Goal: Task Accomplishment & Management: Complete application form

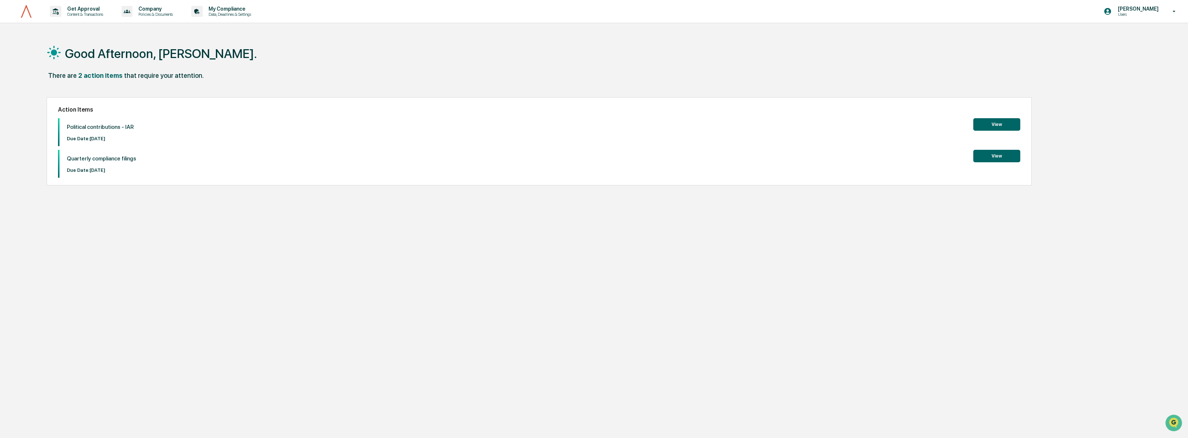
click at [998, 125] on button "View" at bounding box center [997, 124] width 47 height 12
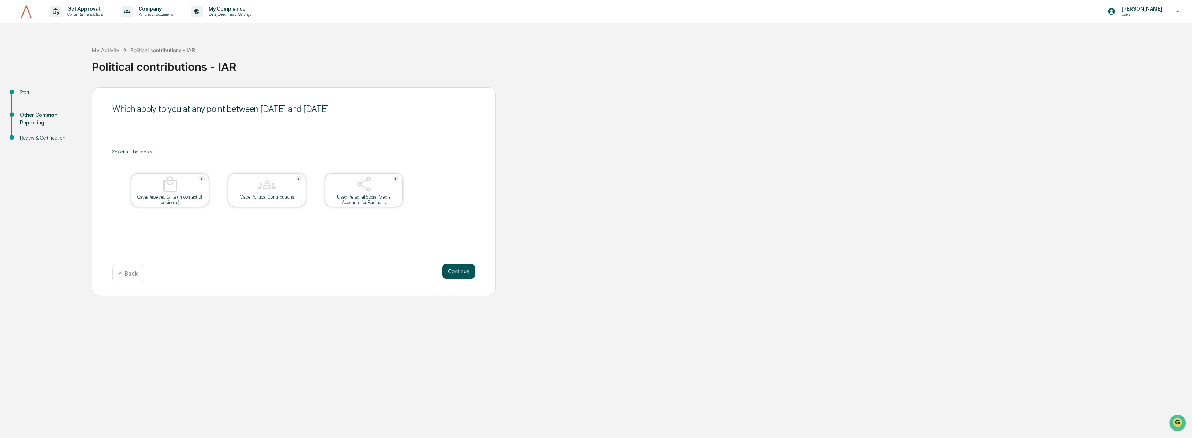
click at [463, 274] on button "Continue" at bounding box center [458, 271] width 33 height 15
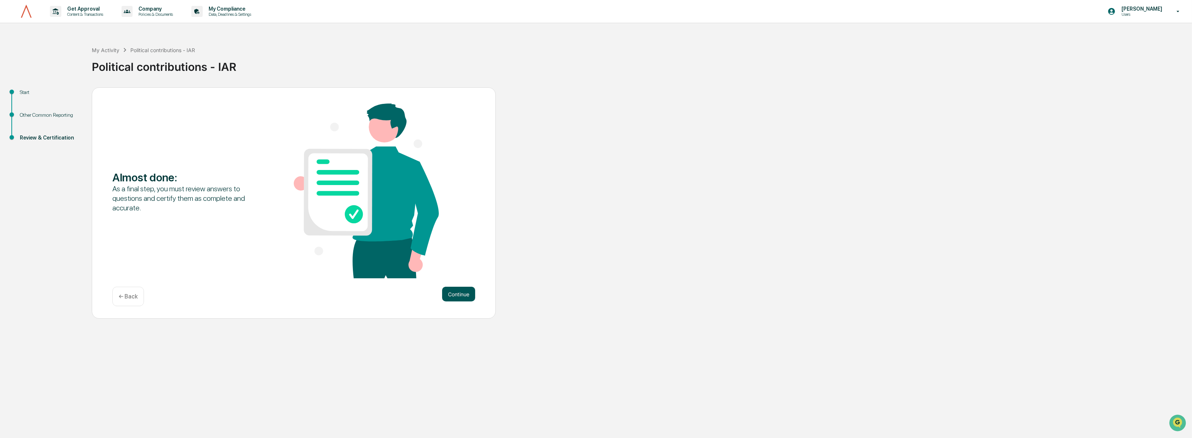
click at [446, 295] on button "Continue" at bounding box center [458, 294] width 33 height 15
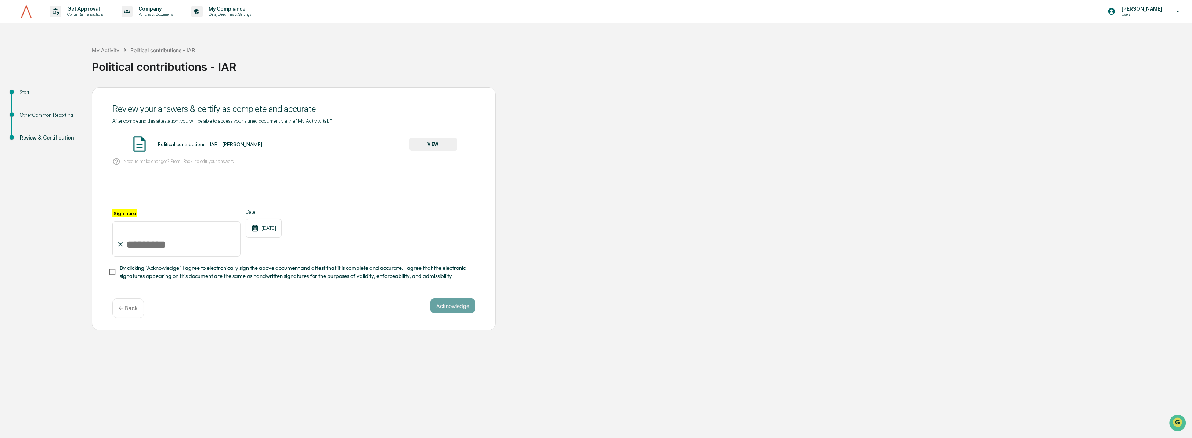
click at [162, 248] on input "Sign here" at bounding box center [176, 238] width 128 height 35
type input "**********"
click at [453, 313] on button "Acknowledge" at bounding box center [452, 306] width 45 height 15
click at [435, 139] on button "VIEW" at bounding box center [434, 144] width 48 height 12
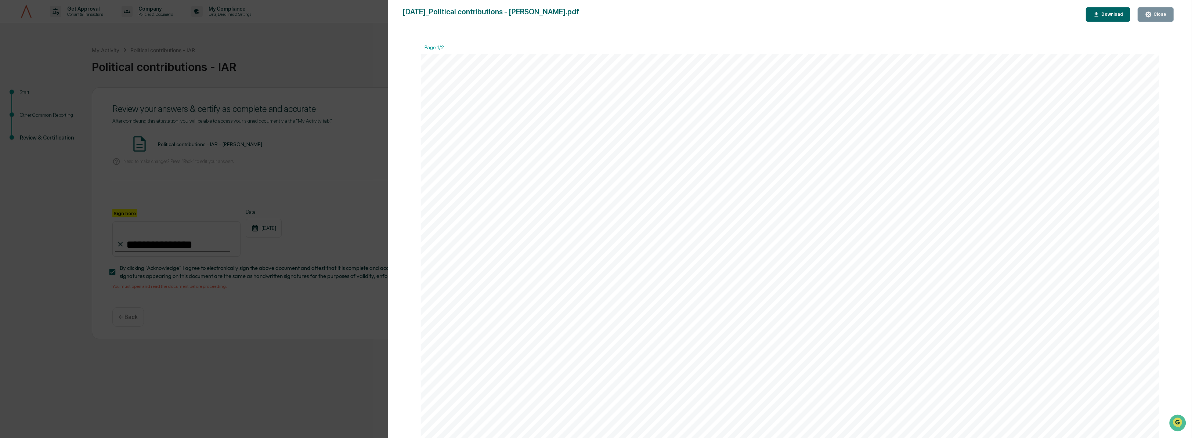
click at [1167, 10] on button "Close" at bounding box center [1156, 14] width 36 height 14
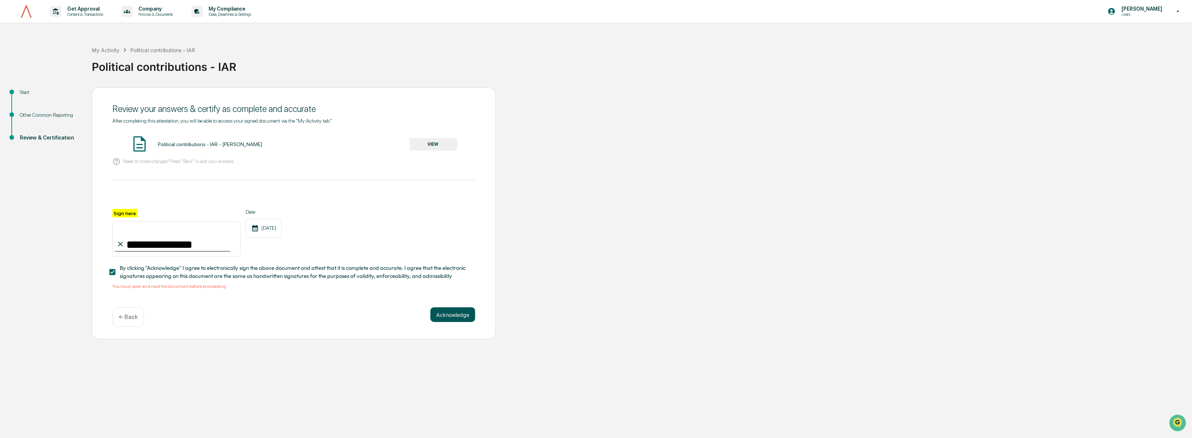
click at [451, 320] on button "Acknowledge" at bounding box center [452, 314] width 45 height 15
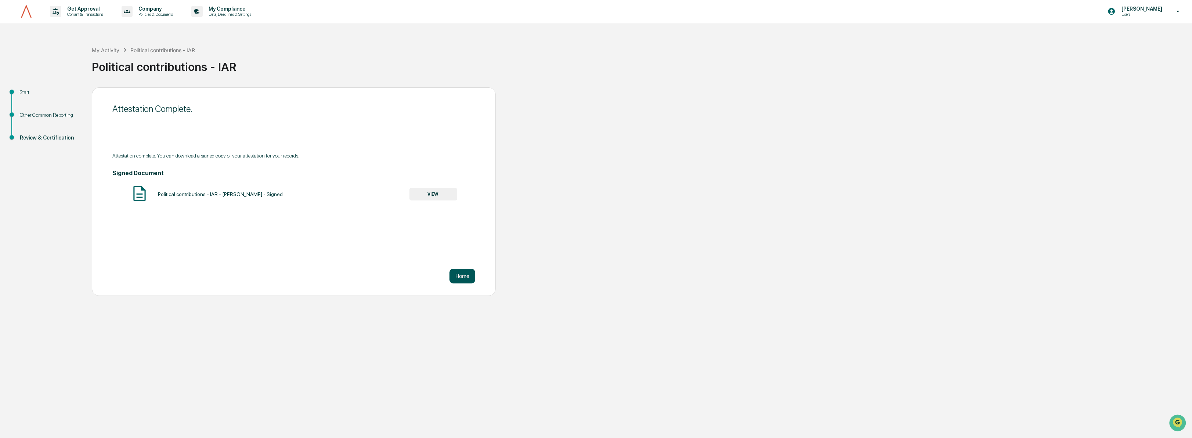
click at [459, 279] on button "Home" at bounding box center [463, 276] width 26 height 15
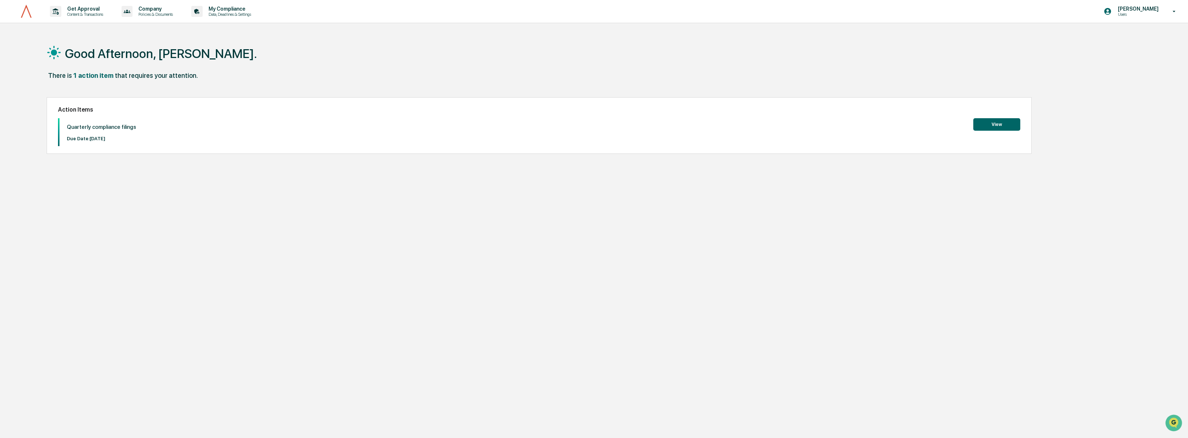
click at [992, 122] on button "View" at bounding box center [997, 124] width 47 height 12
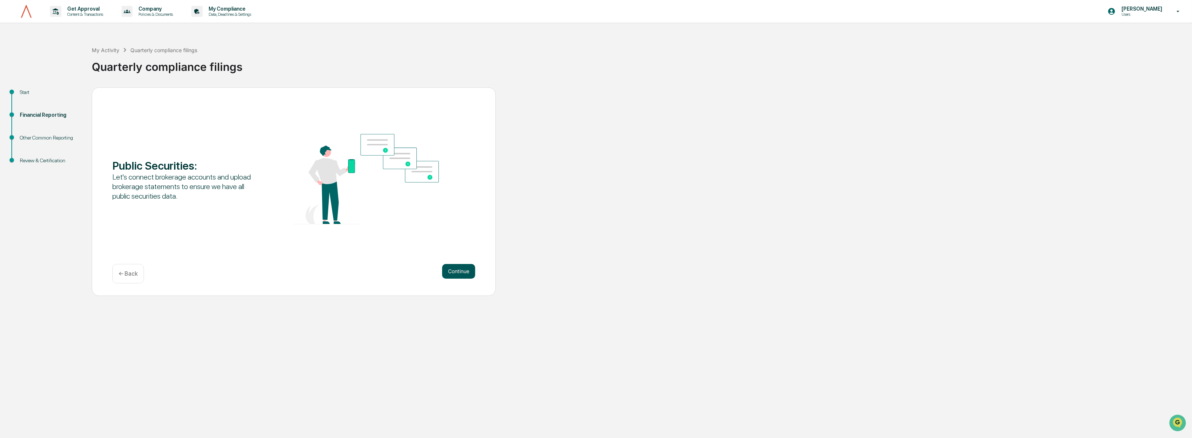
click at [452, 271] on button "Continue" at bounding box center [458, 271] width 33 height 15
